Goal: Task Accomplishment & Management: Manage account settings

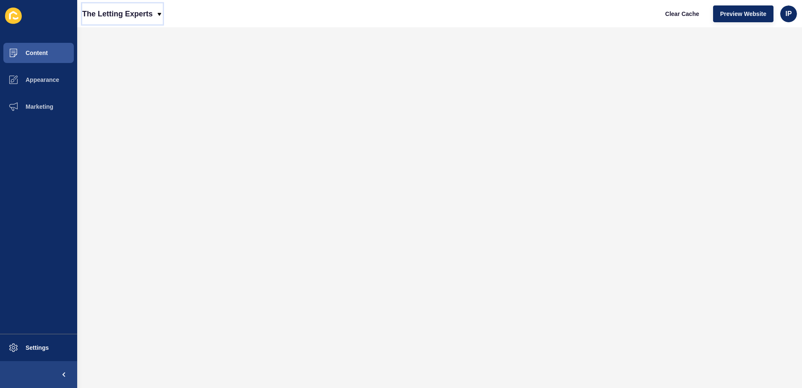
click at [118, 13] on p "The Letting Experts" at bounding box center [117, 13] width 70 height 21
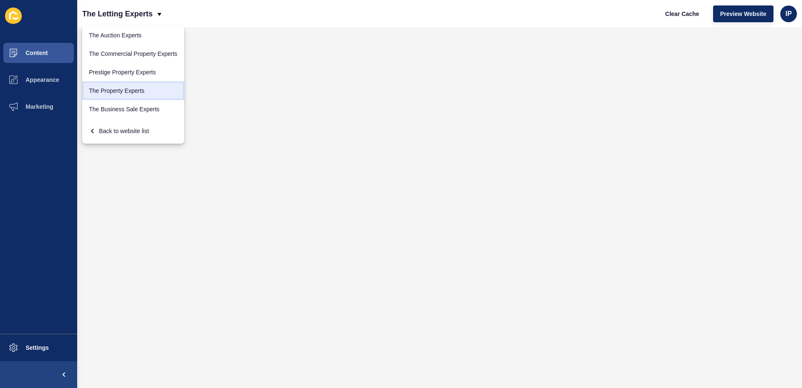
click at [135, 94] on link "The Property Experts" at bounding box center [133, 90] width 102 height 18
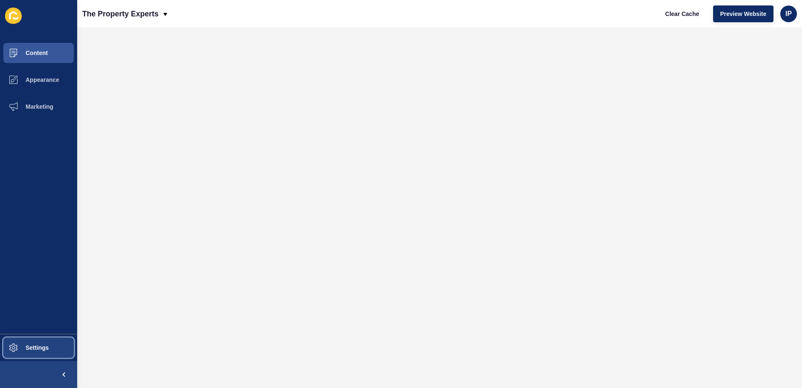
click at [21, 342] on span at bounding box center [13, 347] width 27 height 27
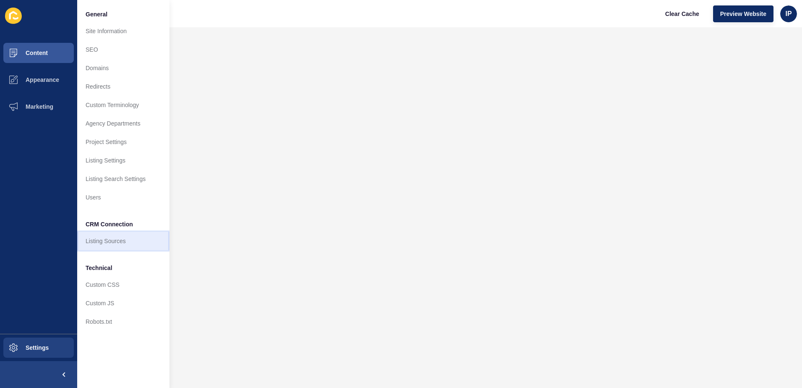
click at [121, 238] on link "Listing Sources" at bounding box center [123, 241] width 92 height 18
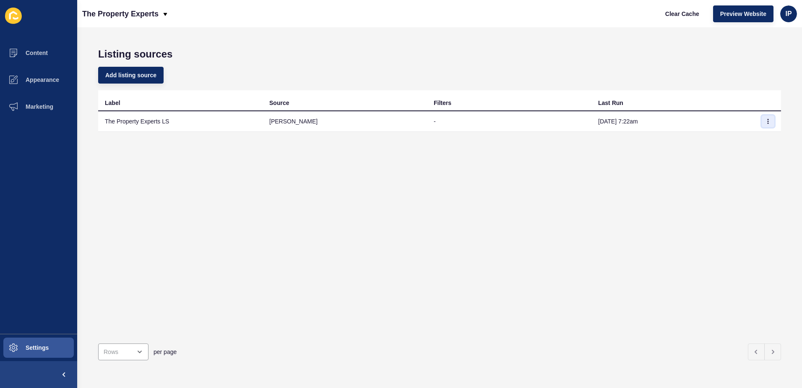
click at [766, 123] on icon "button" at bounding box center [768, 121] width 5 height 5
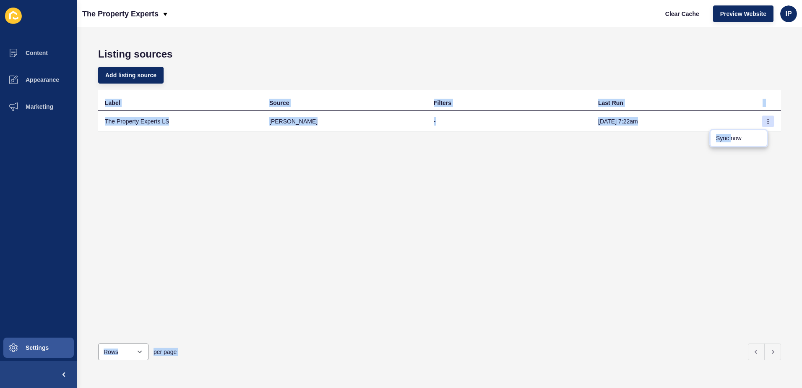
drag, startPoint x: 732, startPoint y: 138, endPoint x: 631, endPoint y: 210, distance: 124.6
click at [631, 210] on body "Content Appearance Marketing Settings The Property Experts Clear Cache Preview …" at bounding box center [401, 194] width 802 height 388
click at [766, 122] on icon "button" at bounding box center [768, 121] width 5 height 5
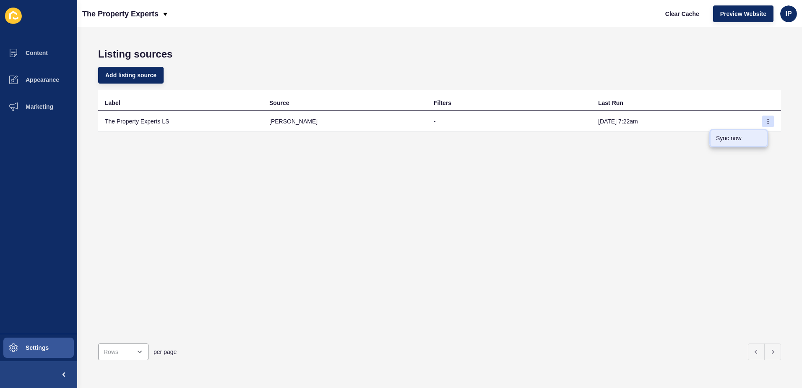
click at [743, 136] on link "Sync now" at bounding box center [738, 138] width 59 height 18
click at [766, 120] on icon "button" at bounding box center [768, 121] width 5 height 5
click at [721, 139] on link "Sync now" at bounding box center [738, 138] width 59 height 18
click at [766, 121] on icon "button" at bounding box center [768, 121] width 5 height 5
click at [714, 142] on link "Sync now" at bounding box center [738, 138] width 59 height 18
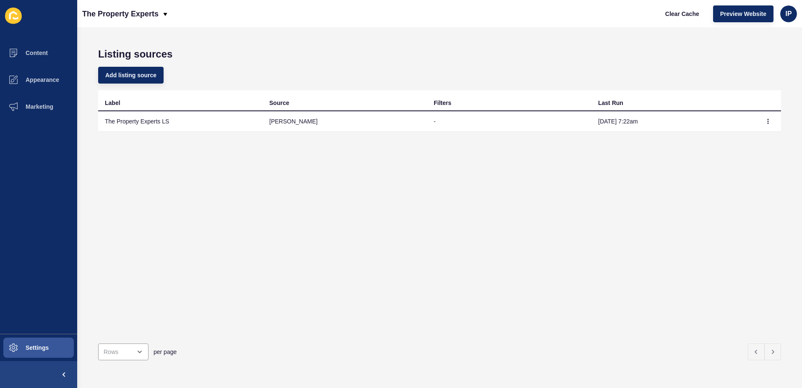
click at [160, 123] on td "The Property Experts LS" at bounding box center [180, 121] width 164 height 21
click at [42, 57] on button "Content" at bounding box center [38, 52] width 77 height 27
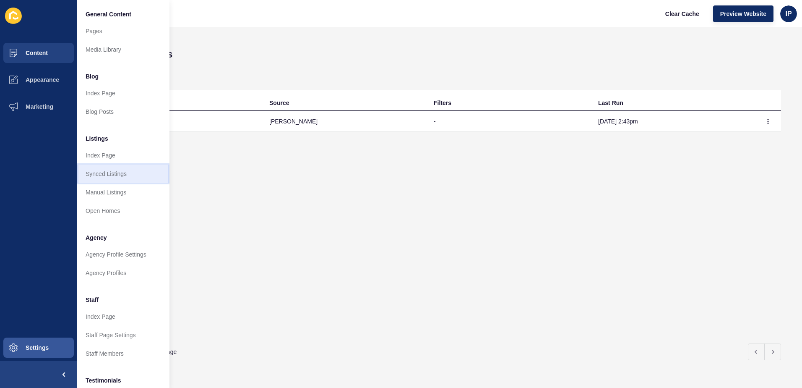
click at [113, 175] on link "Synced Listings" at bounding box center [123, 173] width 92 height 18
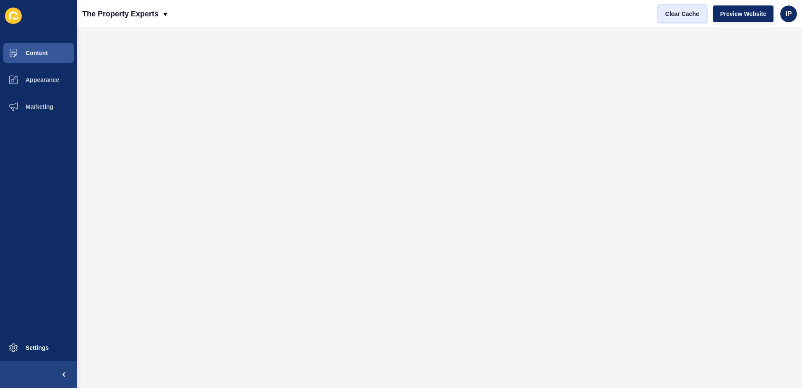
click at [684, 11] on span "Clear Cache" at bounding box center [682, 14] width 34 height 8
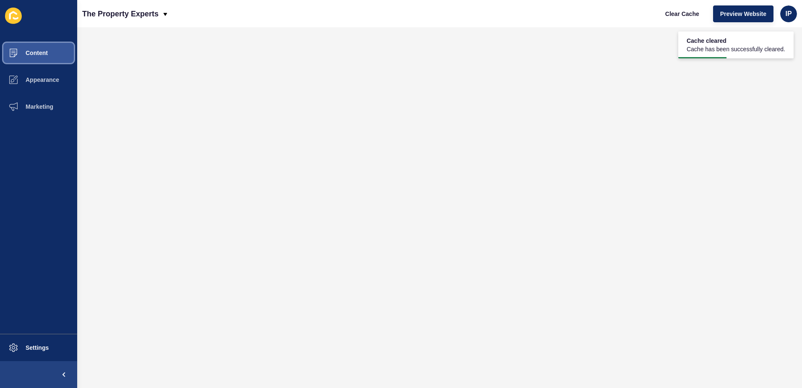
click at [36, 55] on span "Content" at bounding box center [23, 53] width 49 height 7
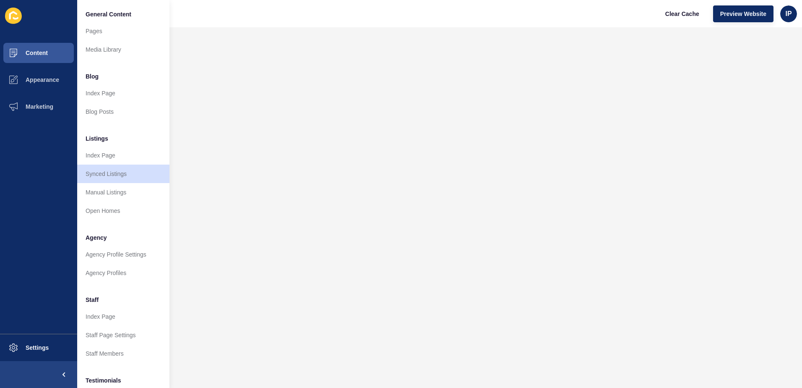
click at [118, 173] on link "Synced Listings" at bounding box center [123, 173] width 92 height 18
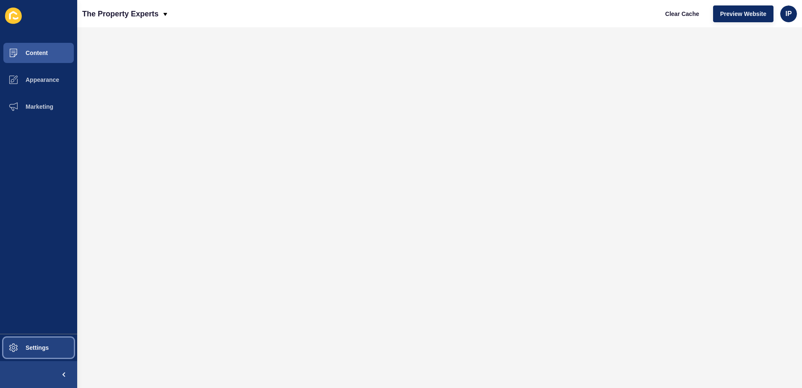
click at [31, 344] on span "Settings" at bounding box center [24, 347] width 50 height 7
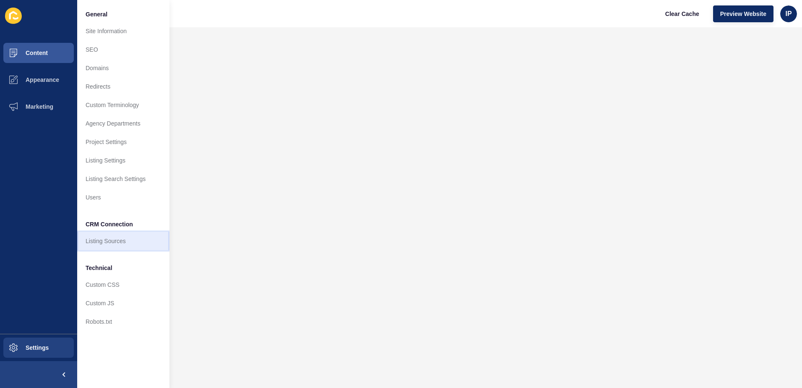
click at [115, 244] on link "Listing Sources" at bounding box center [123, 241] width 92 height 18
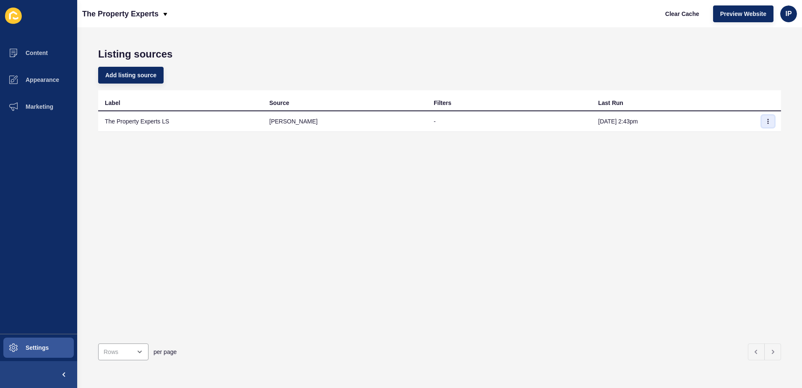
click at [766, 121] on icon "button" at bounding box center [768, 121] width 5 height 5
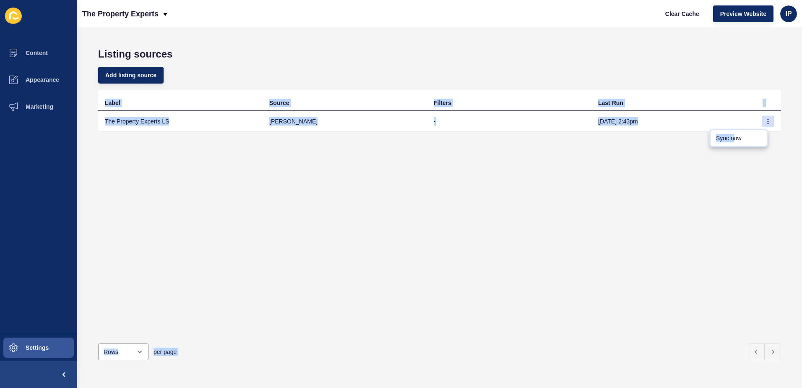
drag, startPoint x: 734, startPoint y: 138, endPoint x: 648, endPoint y: 225, distance: 121.6
click at [648, 225] on body "Content Appearance Marketing Settings The Property Experts Clear Cache Preview …" at bounding box center [401, 194] width 802 height 388
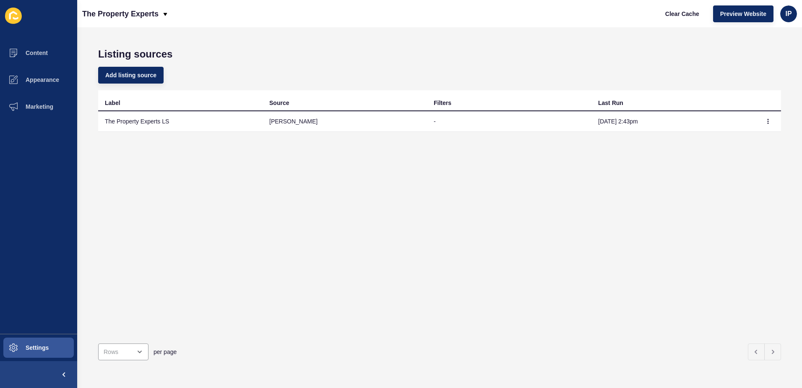
drag, startPoint x: 648, startPoint y: 225, endPoint x: 475, endPoint y: 201, distance: 175.0
click at [475, 201] on div "Label Source Filters Last Run The Property Experts [PERSON_NAME] - [DATE] 2:43pm" at bounding box center [439, 213] width 683 height 246
click at [45, 57] on button "Content" at bounding box center [38, 52] width 77 height 27
